Goal: Information Seeking & Learning: Learn about a topic

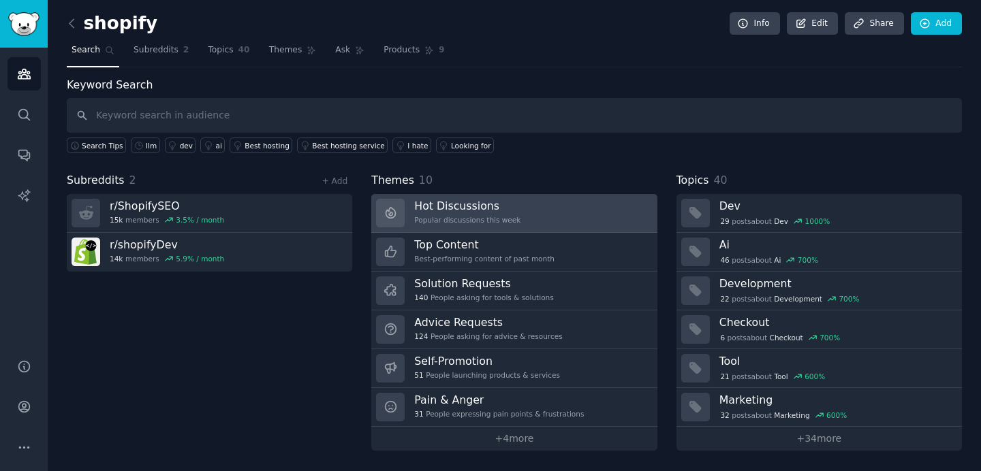
click at [487, 215] on div "Hot Discussions Popular discussions this week" at bounding box center [467, 213] width 106 height 29
click at [486, 212] on h3 "Hot Discussions" at bounding box center [467, 206] width 106 height 14
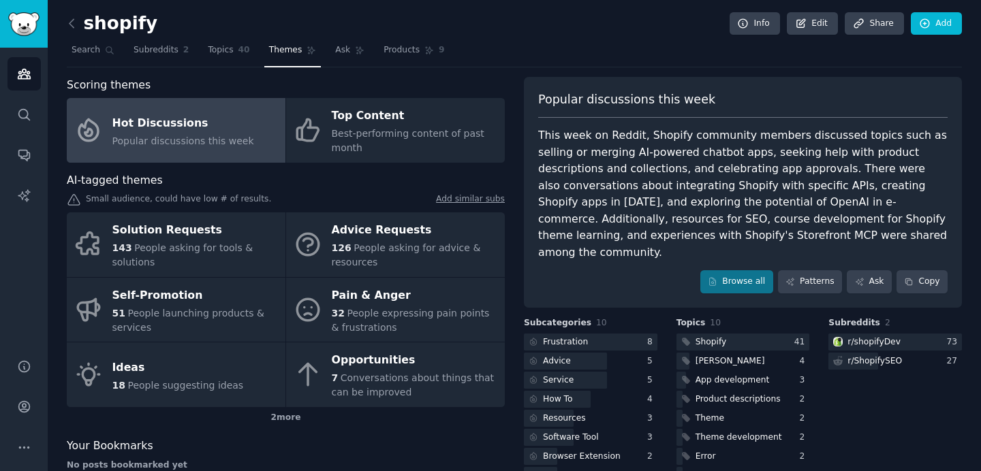
click at [662, 221] on div "This week on Reddit, Shopify community members discussed topics such as selling…" at bounding box center [742, 194] width 409 height 134
click at [576, 336] on div "Frustration" at bounding box center [565, 342] width 45 height 12
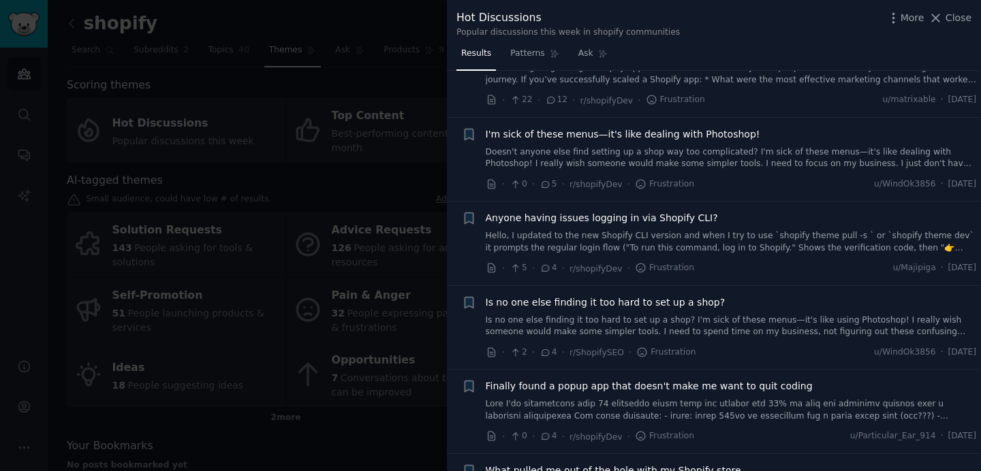
scroll to position [59, 0]
click at [354, 136] on div at bounding box center [490, 235] width 981 height 471
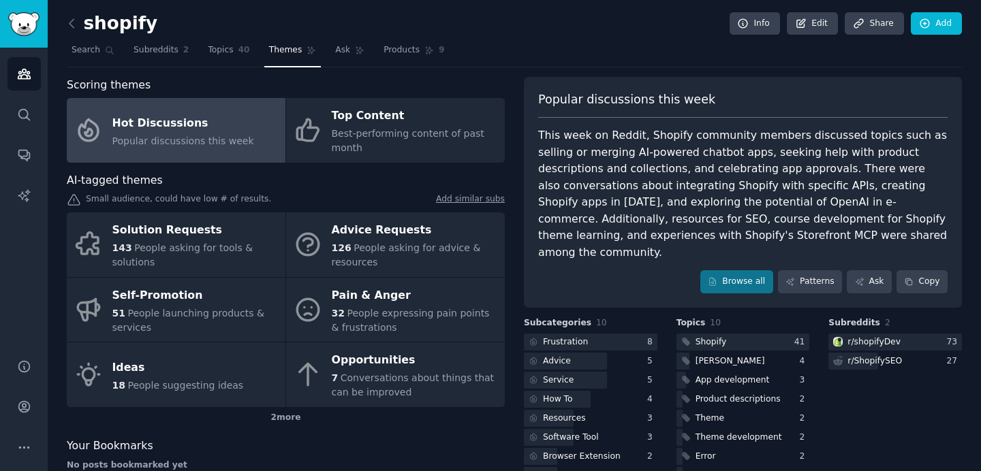
scroll to position [55, 0]
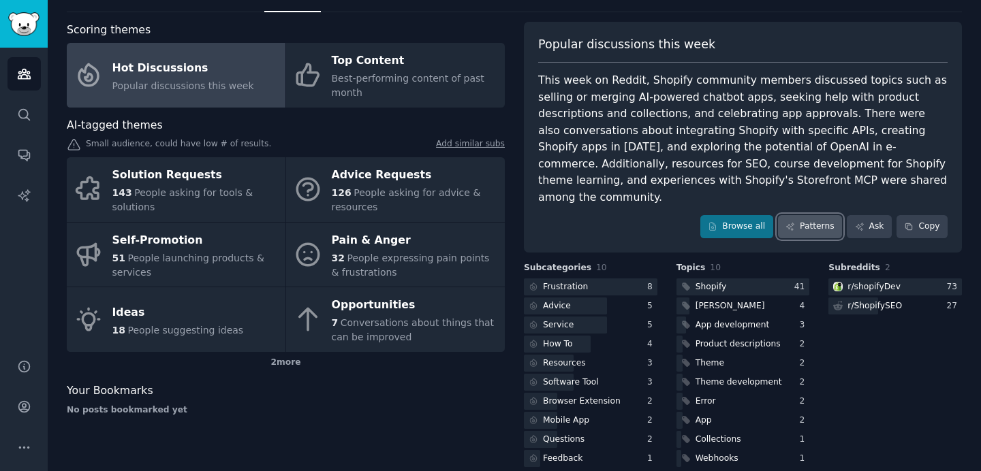
click at [803, 215] on link "Patterns" at bounding box center [810, 226] width 64 height 23
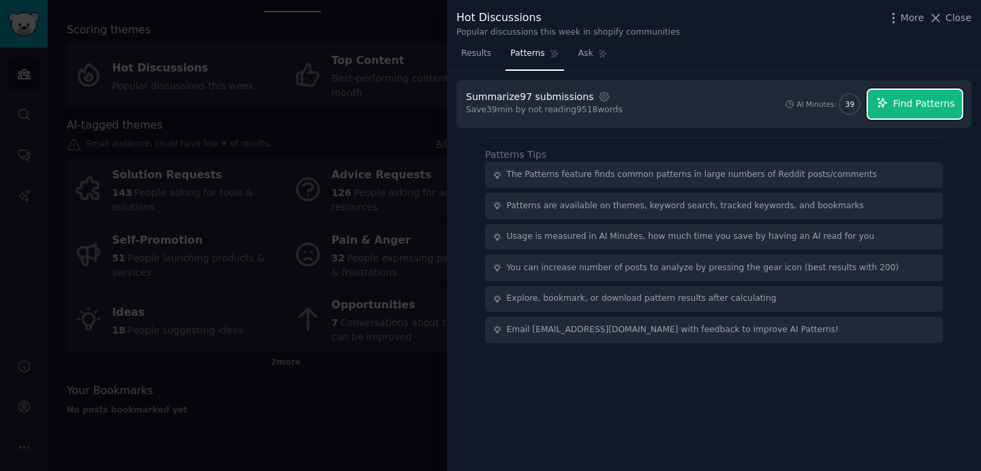
click at [918, 101] on span "Find Patterns" at bounding box center [924, 104] width 62 height 14
